Goal: Transaction & Acquisition: Purchase product/service

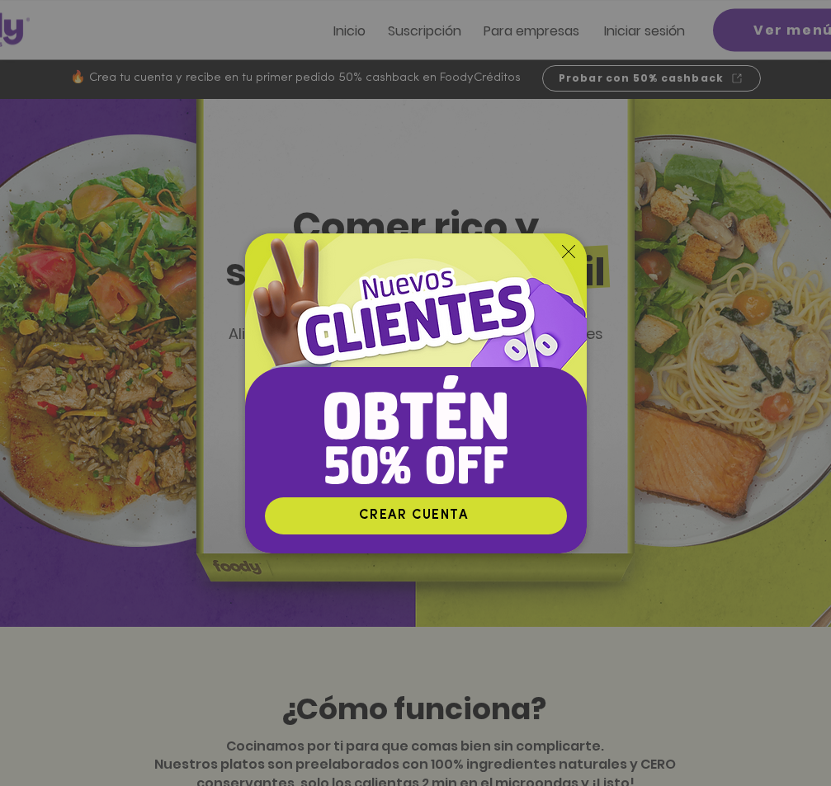
click at [652, 27] on div "Nuevos suscriptores 50% off" at bounding box center [415, 393] width 831 height 786
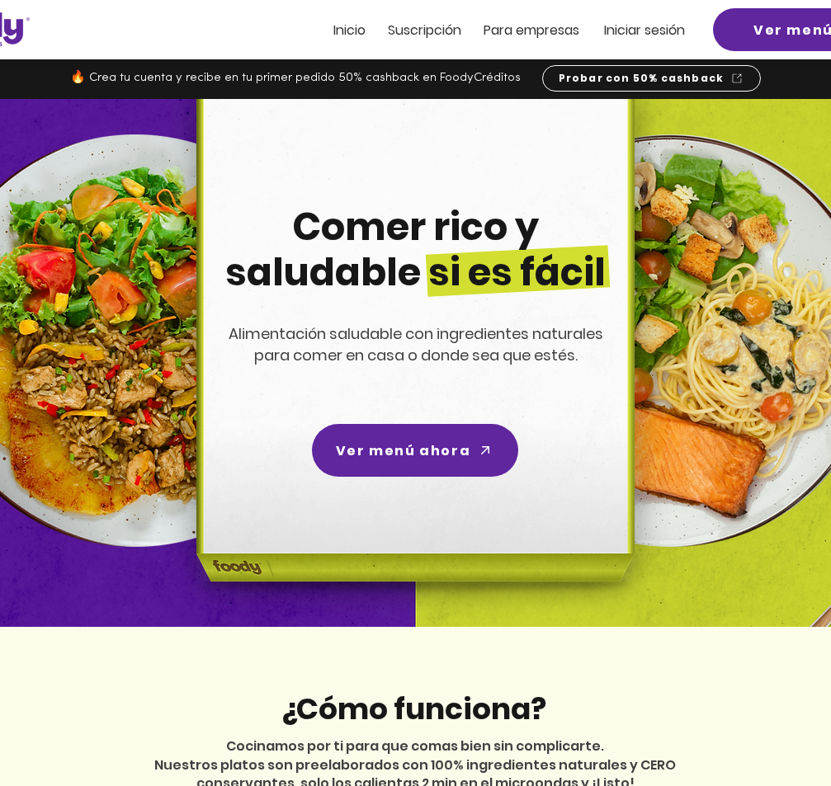
click at [634, 30] on span "Iniciar sesión" at bounding box center [644, 30] width 81 height 19
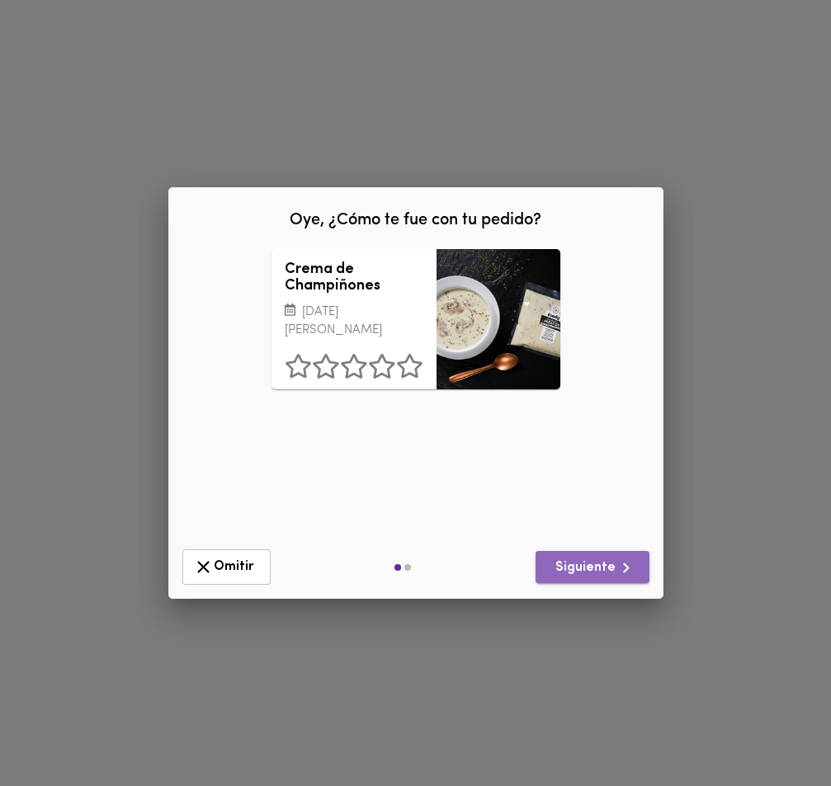
click at [598, 565] on span "Siguiente" at bounding box center [592, 568] width 87 height 21
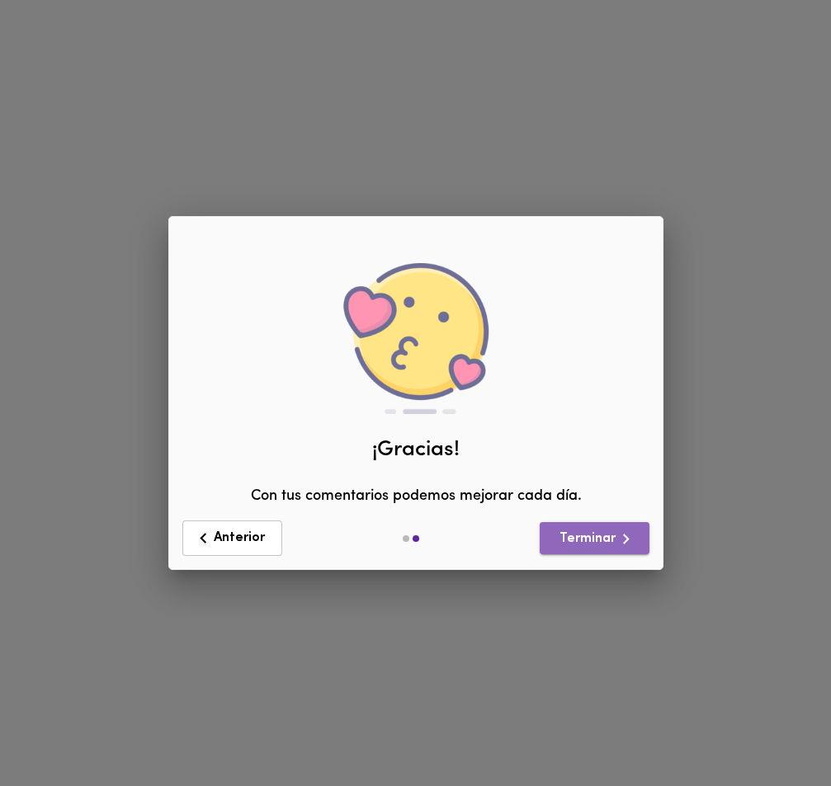
click at [595, 540] on span "Terminar" at bounding box center [594, 539] width 83 height 21
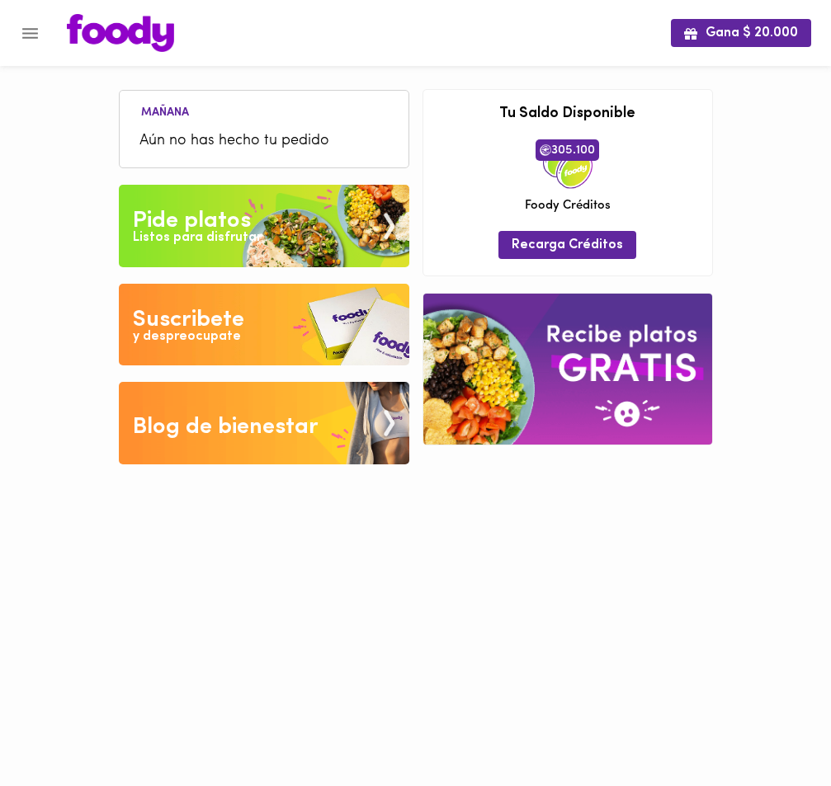
click at [234, 238] on div "Listos para disfrutar" at bounding box center [197, 238] width 129 height 19
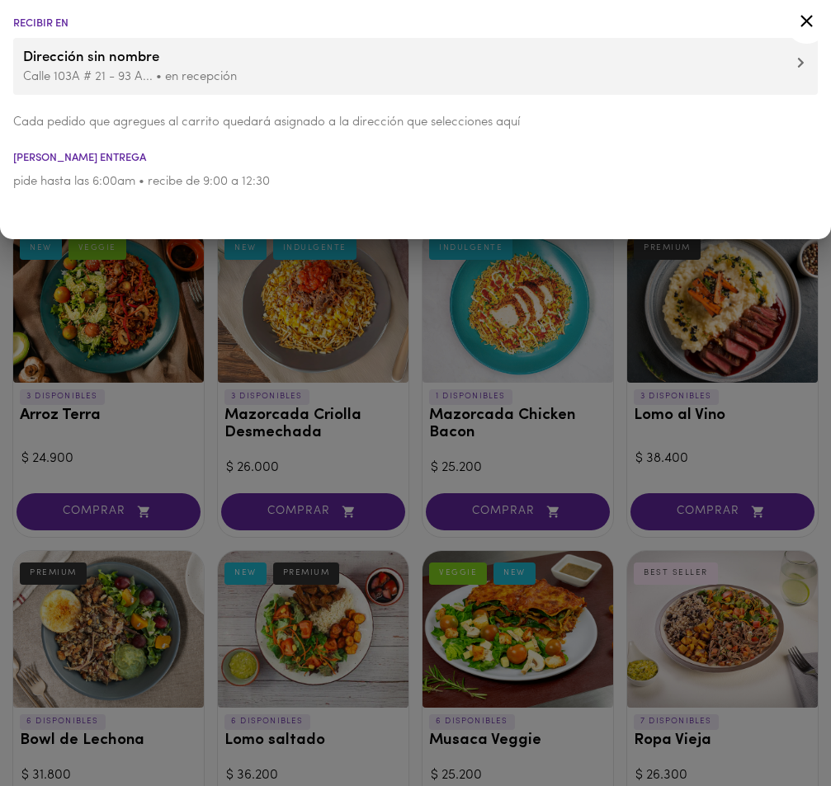
click at [806, 17] on icon at bounding box center [806, 21] width 21 height 21
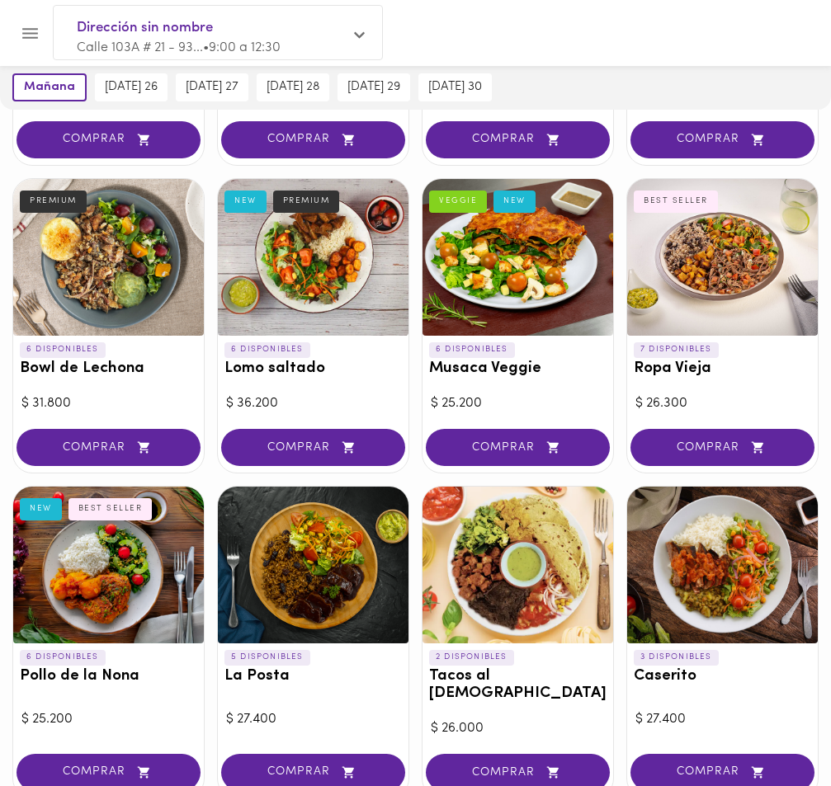
scroll to position [378, 0]
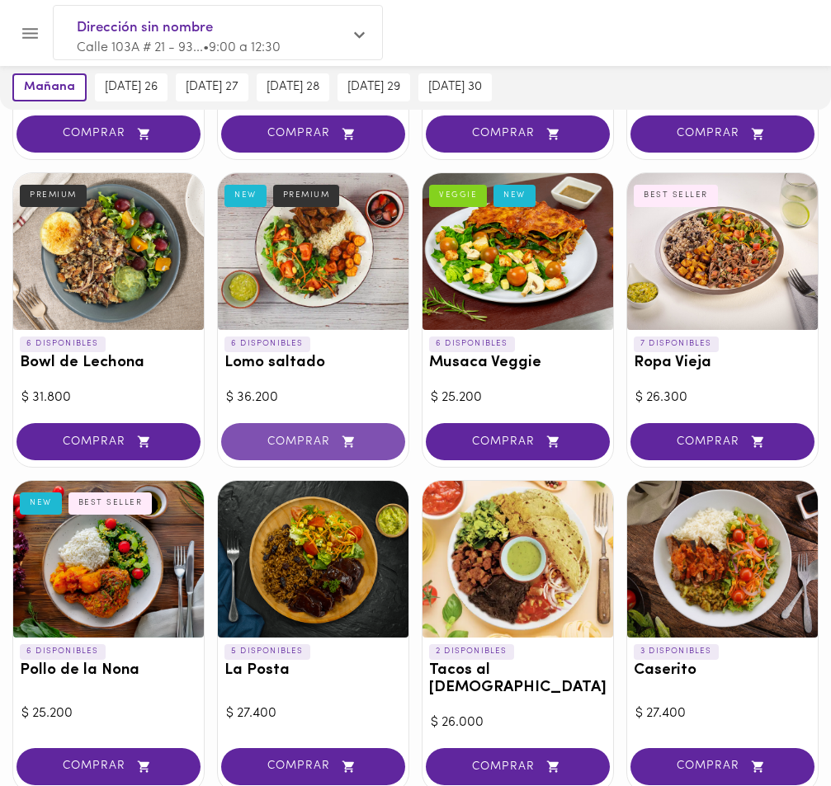
click at [305, 442] on span "COMPRAR" at bounding box center [313, 442] width 143 height 14
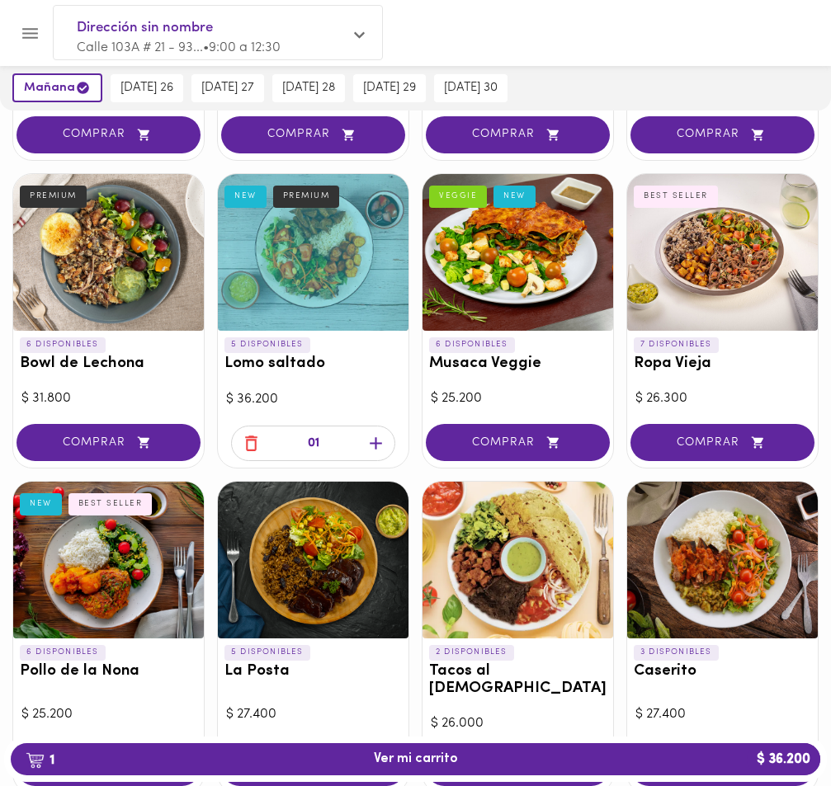
scroll to position [379, 0]
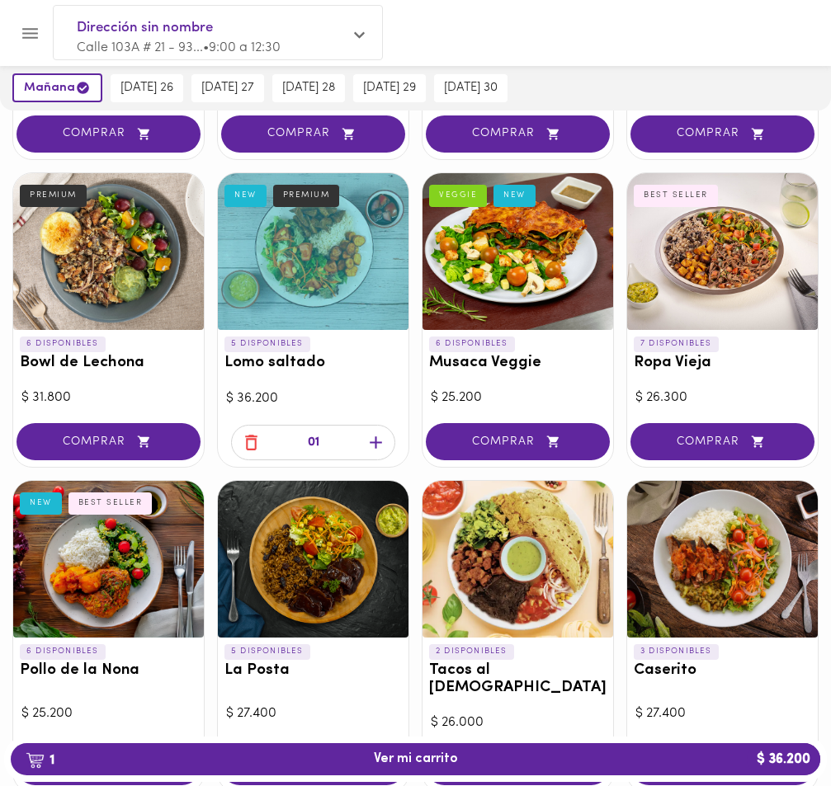
click at [378, 440] on icon "button" at bounding box center [376, 442] width 21 height 21
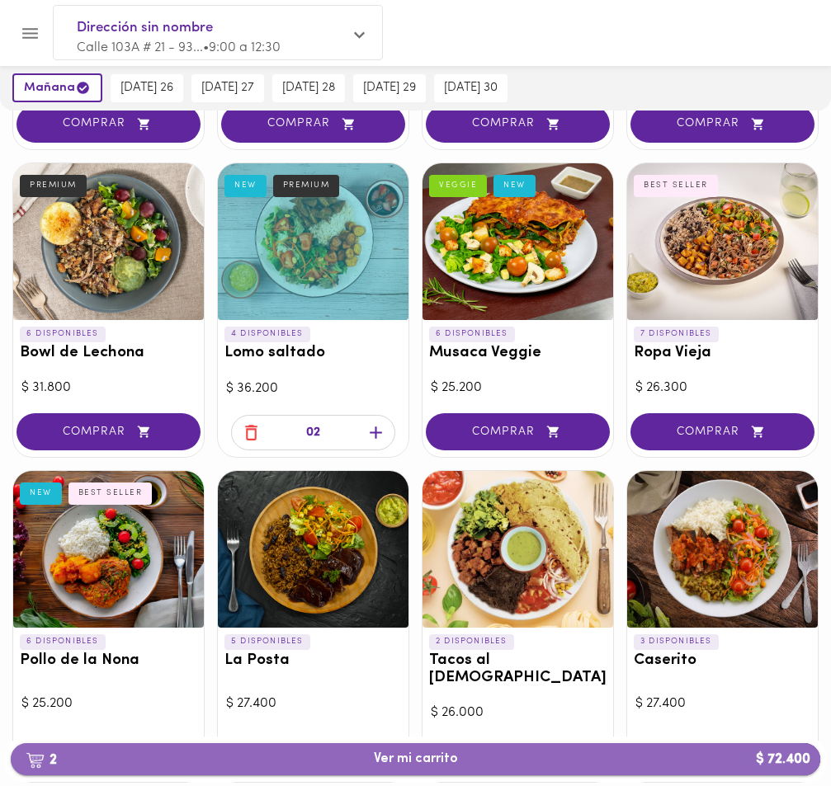
click at [408, 757] on span "2 Ver mi carrito $ 72.400" at bounding box center [416, 760] width 84 height 16
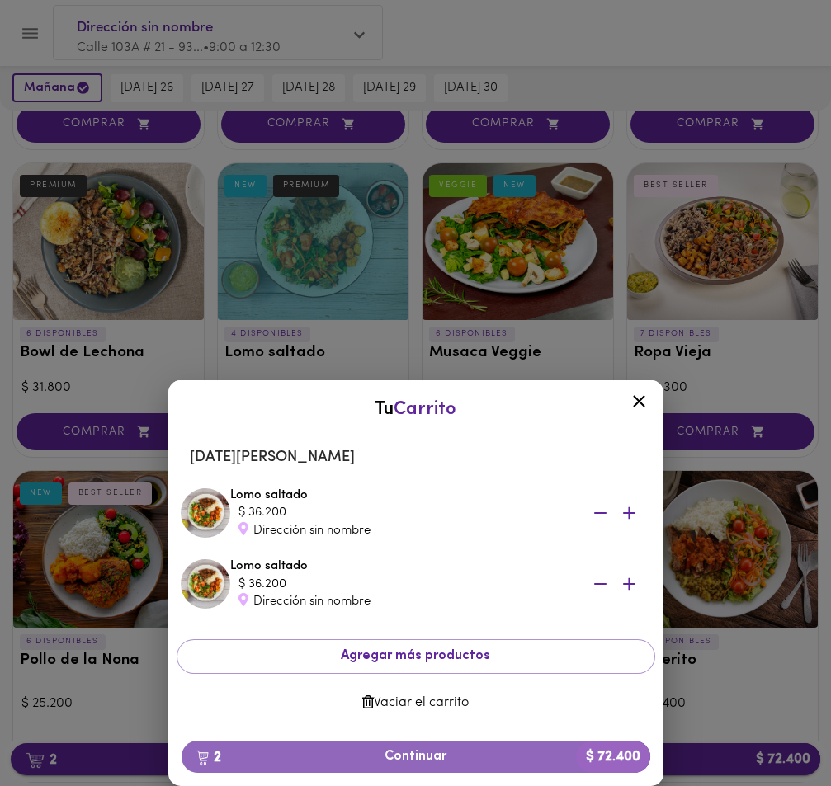
click at [408, 757] on span "2 Continuar $ 72.400" at bounding box center [416, 757] width 442 height 16
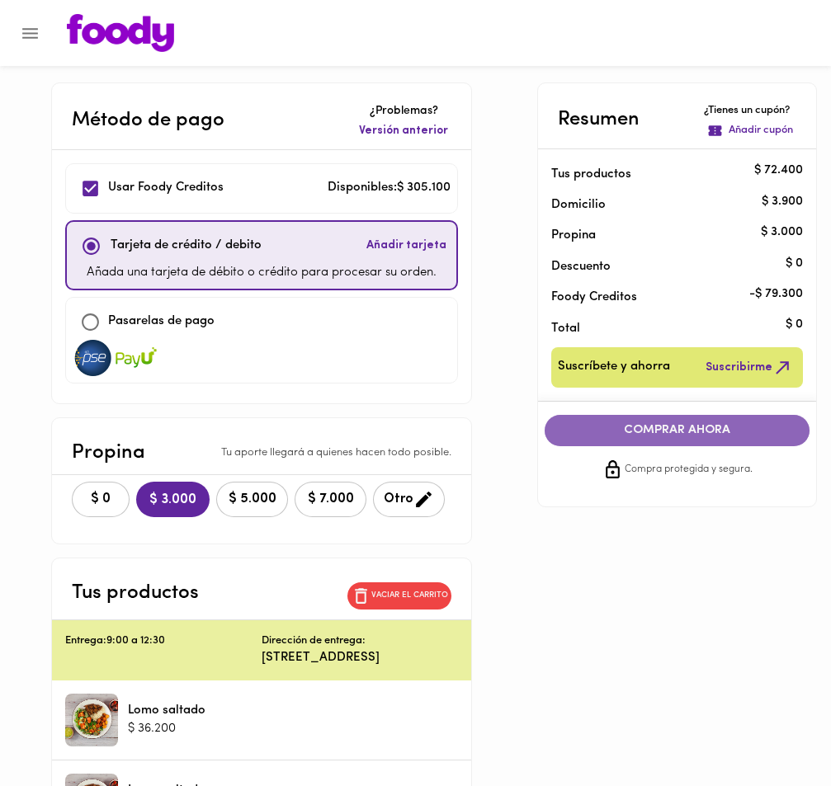
click at [674, 427] on span "COMPRAR AHORA" at bounding box center [677, 430] width 233 height 15
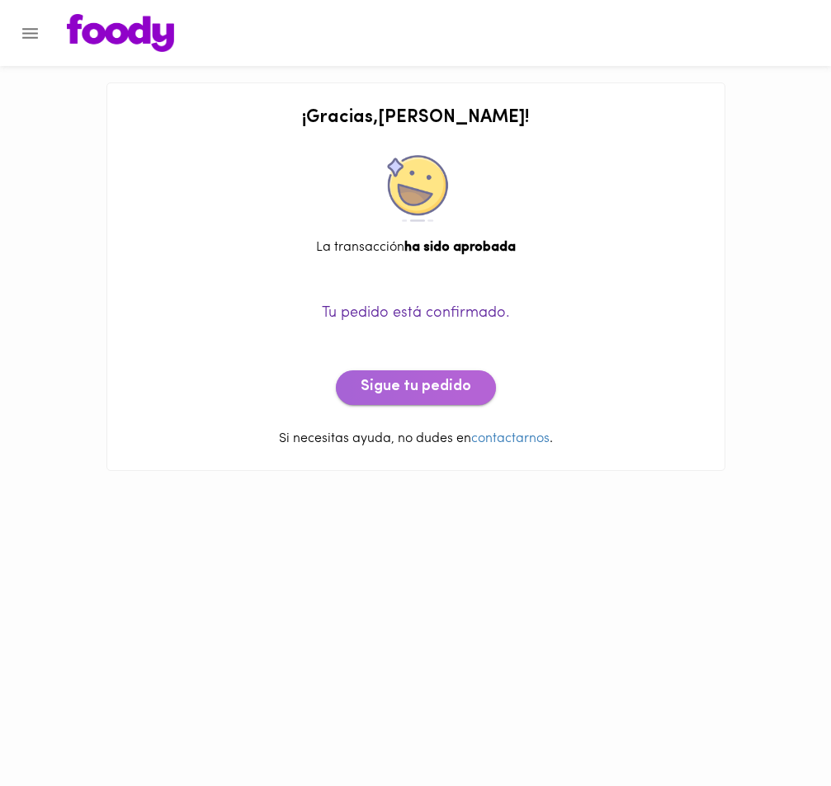
click at [420, 389] on span "Sigue tu pedido" at bounding box center [416, 388] width 111 height 18
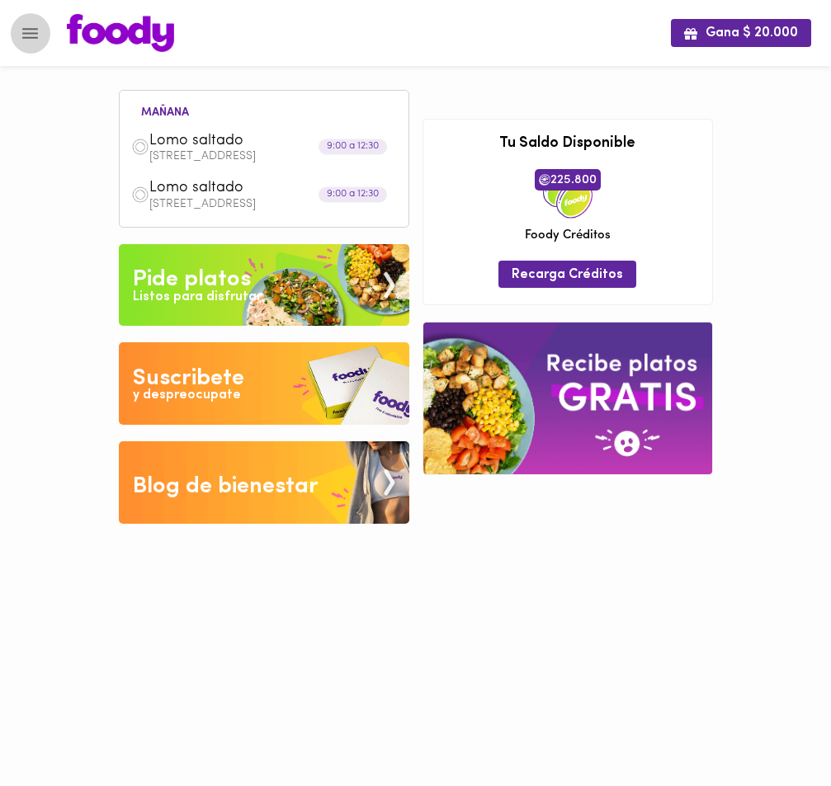
click at [31, 34] on icon "Menu" at bounding box center [30, 33] width 21 height 21
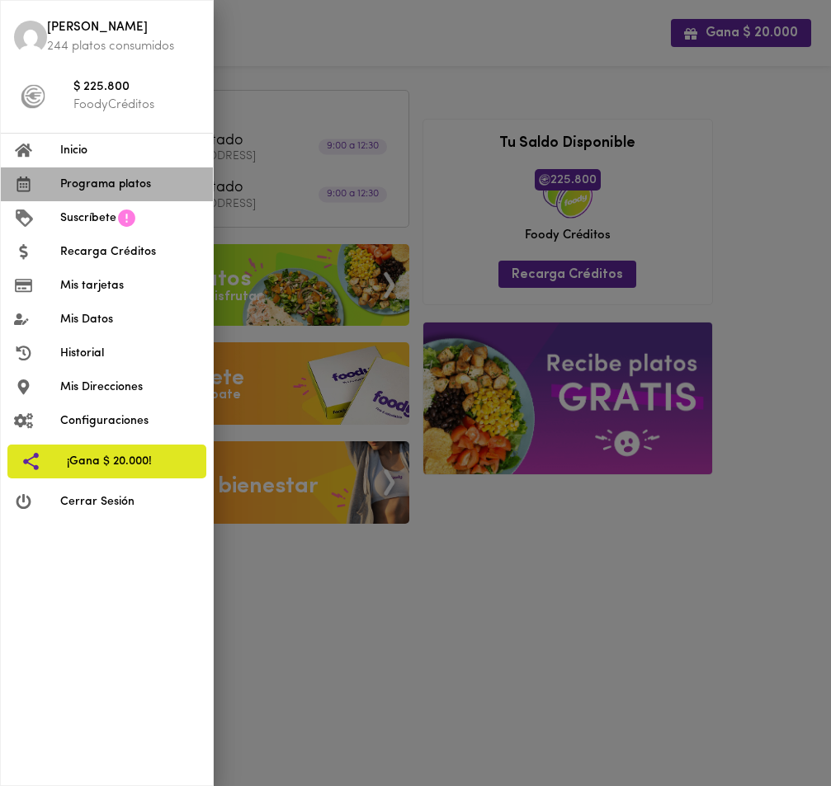
click at [112, 181] on span "Programa platos" at bounding box center [129, 184] width 139 height 17
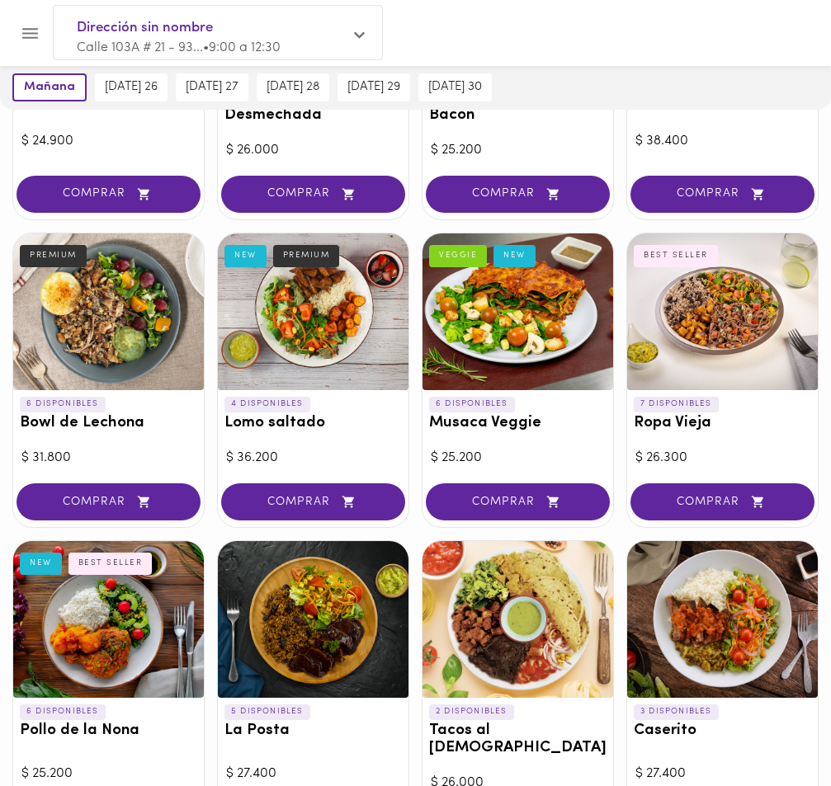
scroll to position [319, 0]
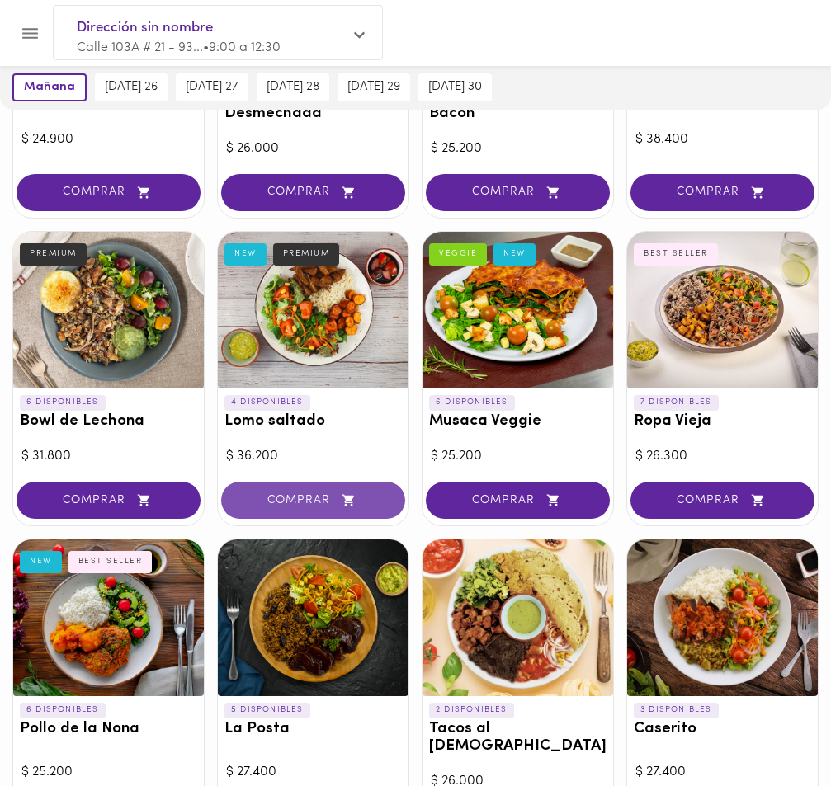
click at [280, 501] on span "COMPRAR" at bounding box center [313, 500] width 143 height 14
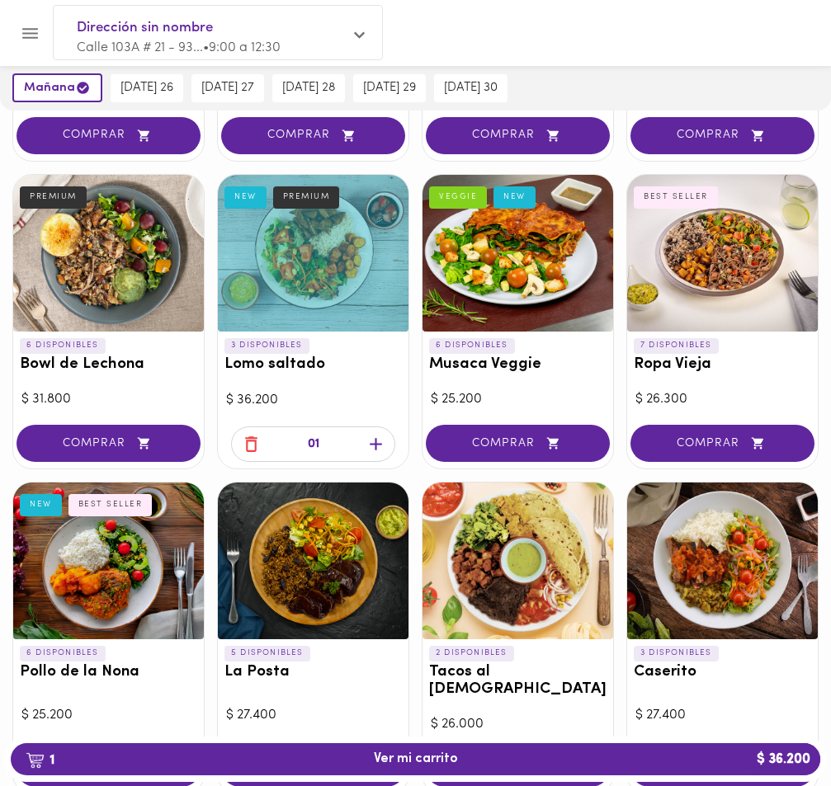
scroll to position [383, 0]
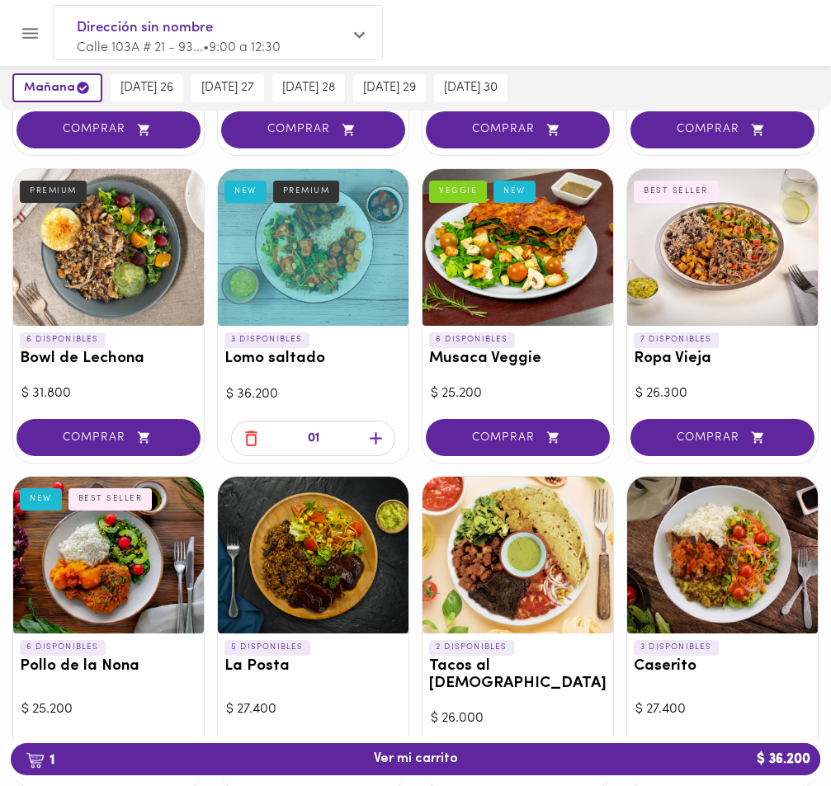
click at [301, 250] on div at bounding box center [313, 247] width 191 height 157
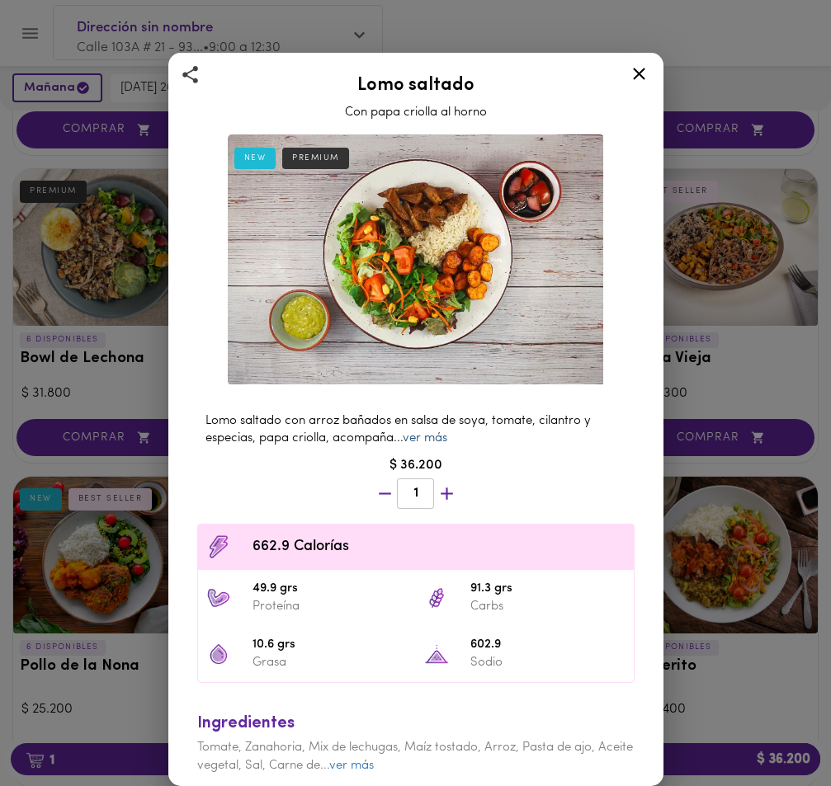
click at [429, 441] on link "ver más" at bounding box center [425, 438] width 45 height 12
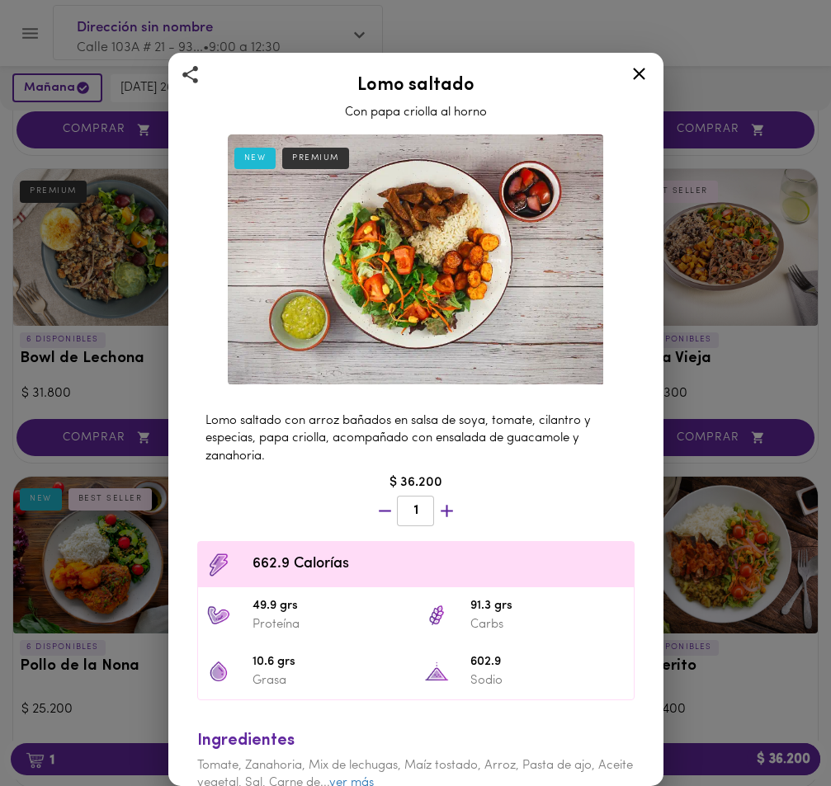
click at [638, 70] on icon at bounding box center [639, 74] width 21 height 21
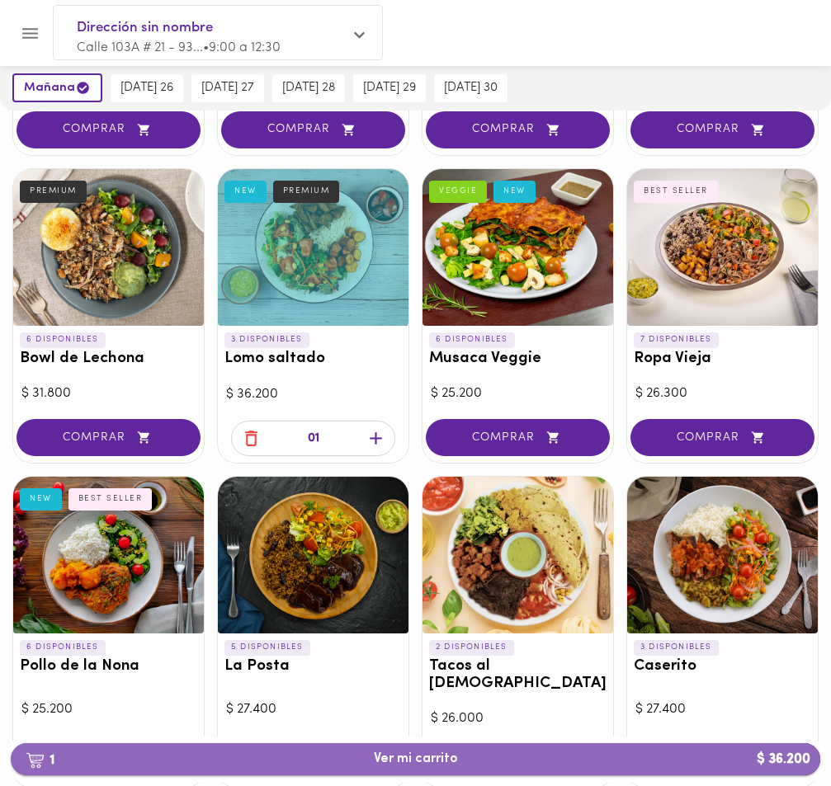
click at [468, 766] on span "1 Ver mi carrito $ 36.200" at bounding box center [415, 760] width 783 height 16
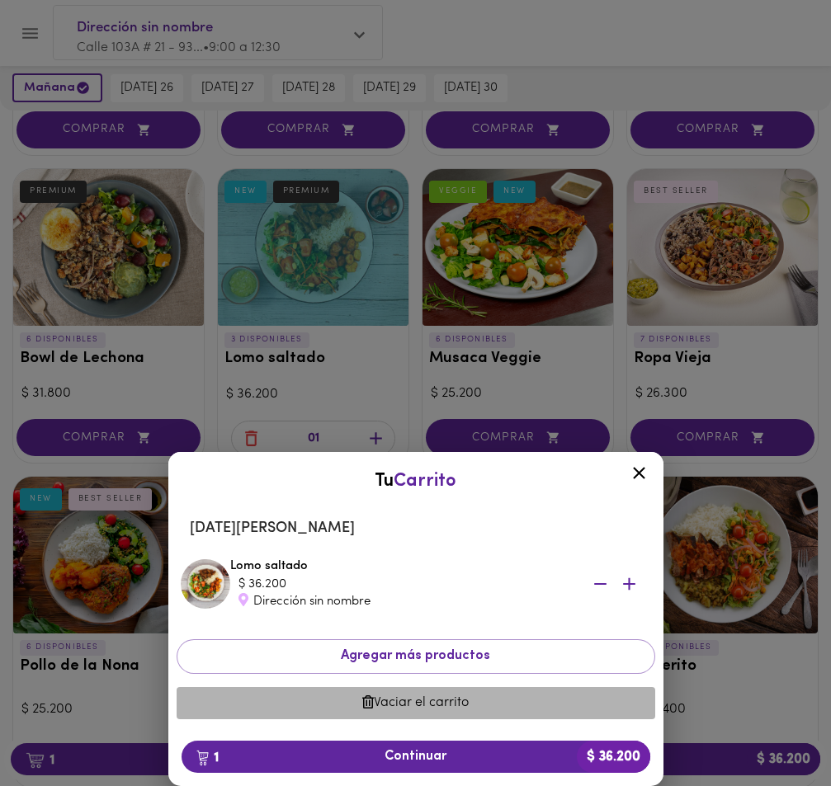
click at [461, 701] on span "Vaciar el carrito" at bounding box center [416, 704] width 452 height 16
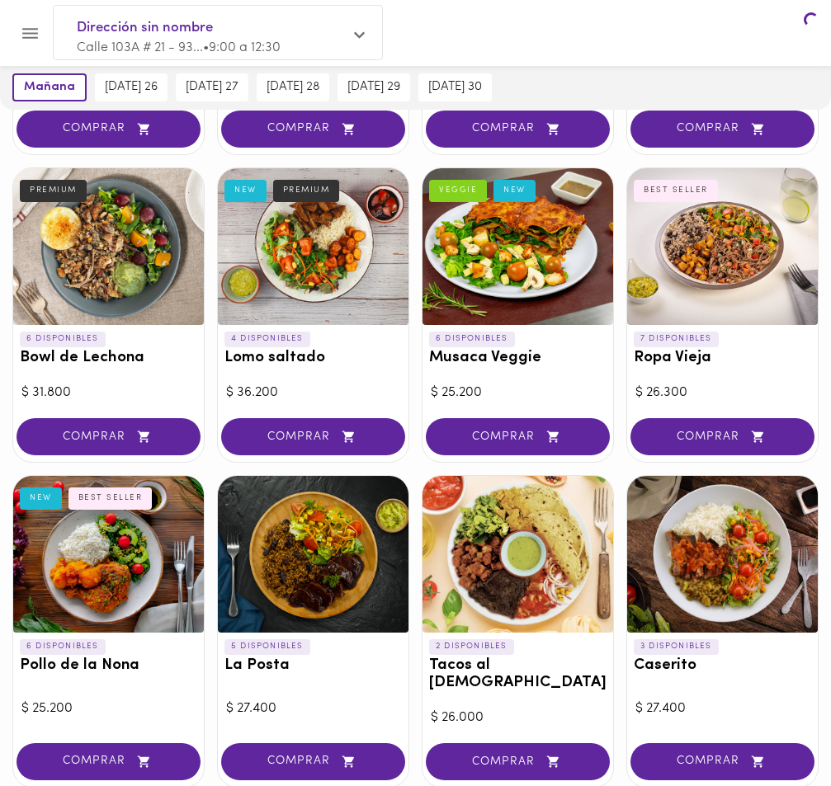
scroll to position [382, 0]
